Goal: Task Accomplishment & Management: Use online tool/utility

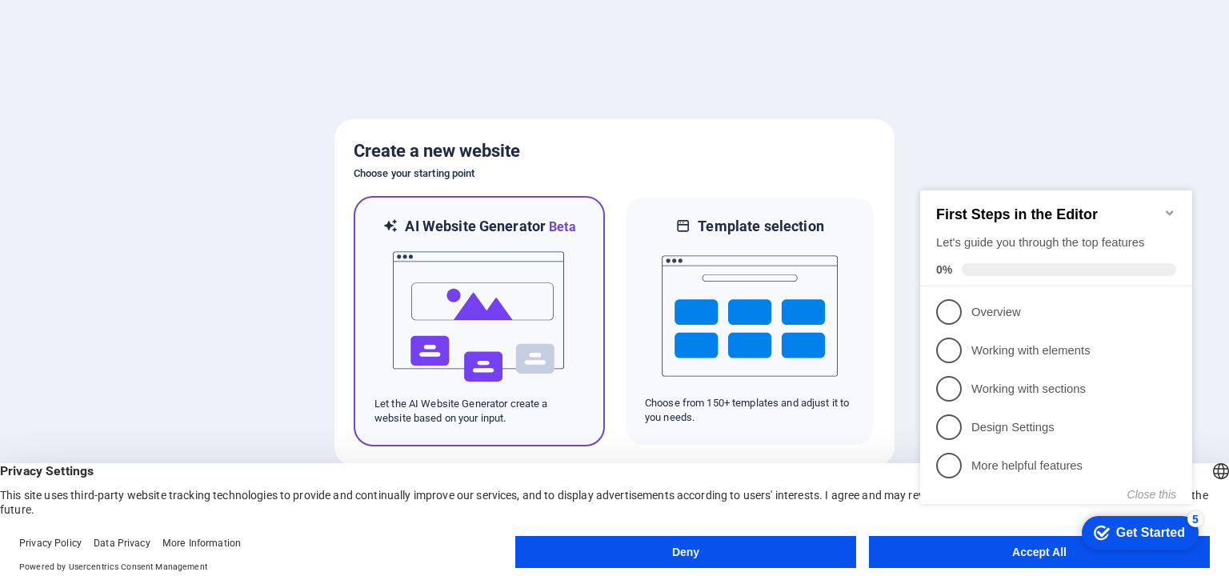
click at [442, 278] on img at bounding box center [479, 317] width 176 height 160
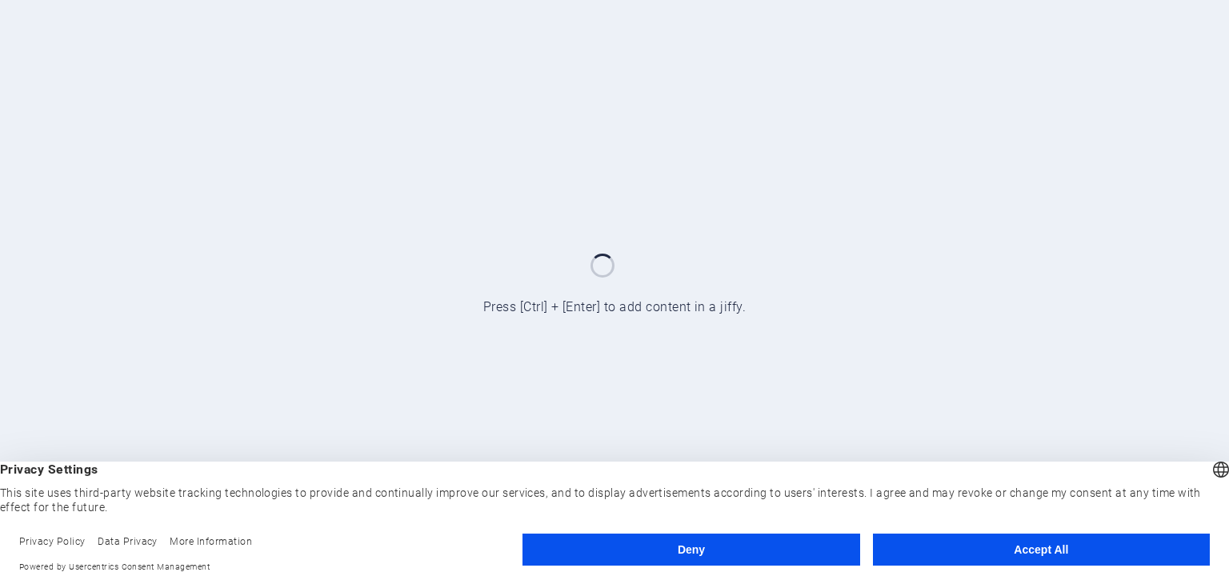
click at [784, 545] on button "Deny" at bounding box center [690, 550] width 337 height 32
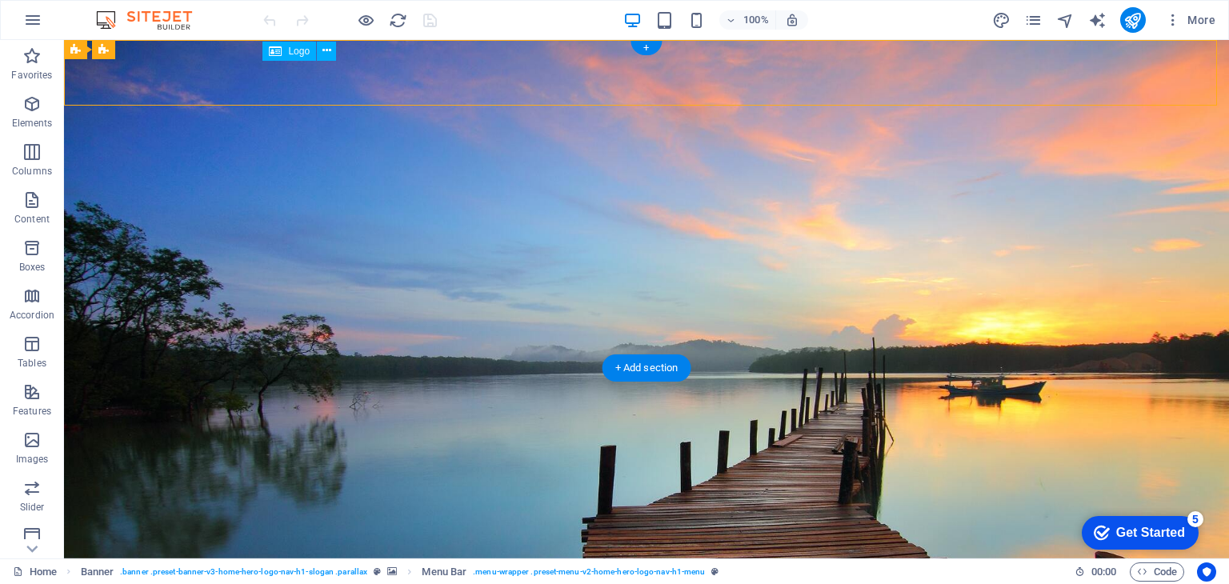
drag, startPoint x: 261, startPoint y: 71, endPoint x: 398, endPoint y: 73, distance: 136.8
click at [398, 511] on div "[DOMAIN_NAME] Home About Services Contact" at bounding box center [646, 555] width 1165 height 89
click at [398, 524] on div "[DOMAIN_NAME]" at bounding box center [646, 536] width 755 height 24
click at [116, 511] on div "[DOMAIN_NAME] Home About Services Contact" at bounding box center [646, 555] width 1165 height 89
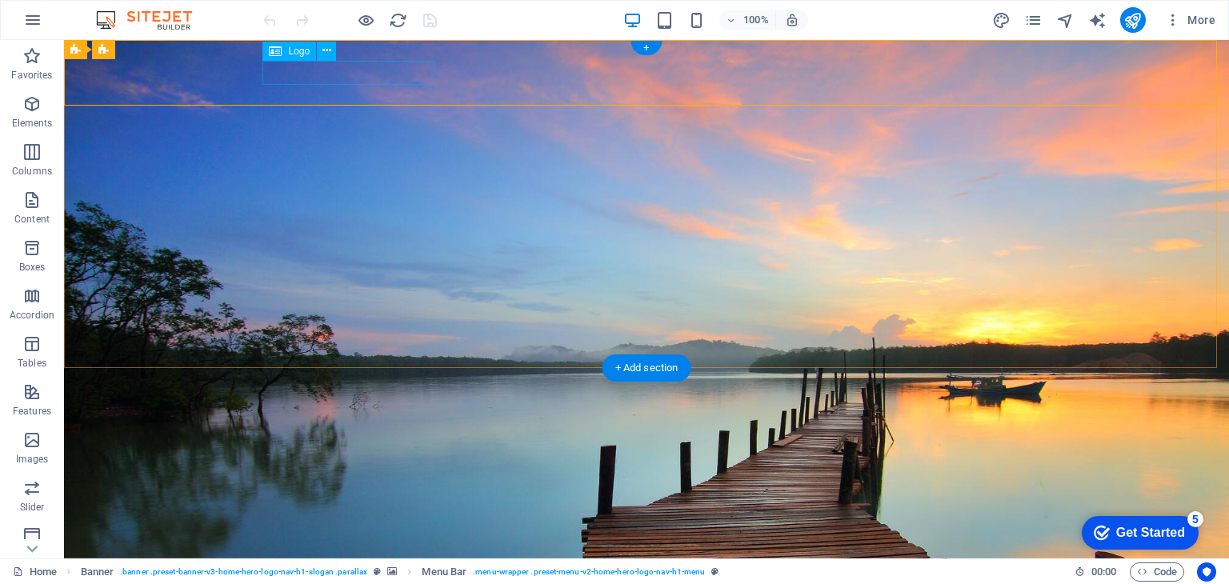
click at [414, 524] on div "[DOMAIN_NAME]" at bounding box center [646, 536] width 755 height 24
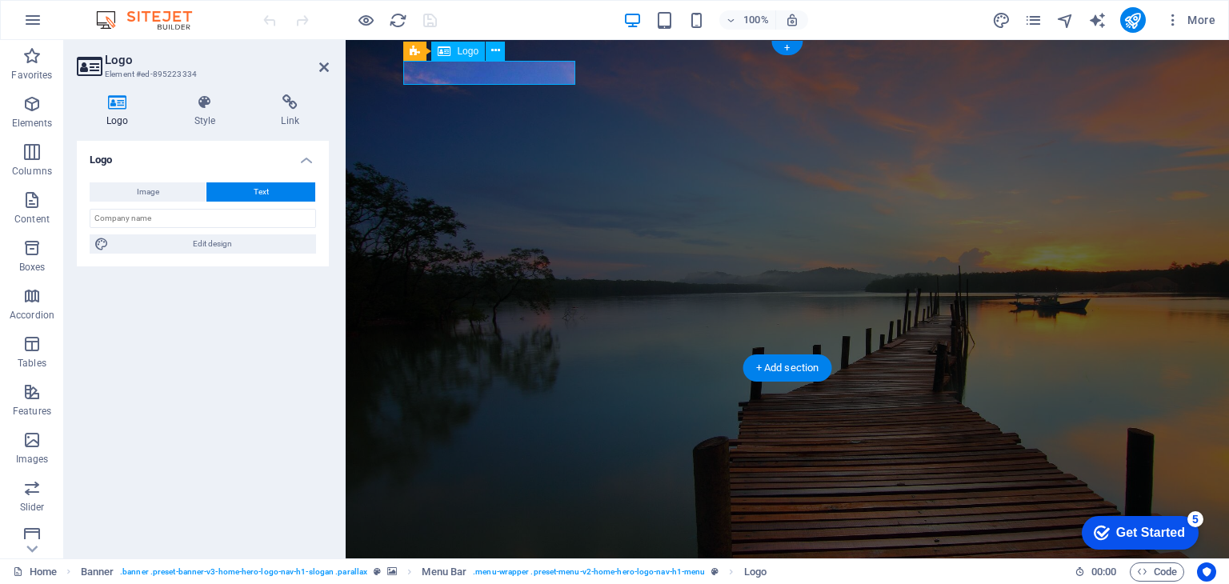
click at [414, 524] on div "[DOMAIN_NAME]" at bounding box center [787, 536] width 755 height 24
